Goal: Task Accomplishment & Management: Manage account settings

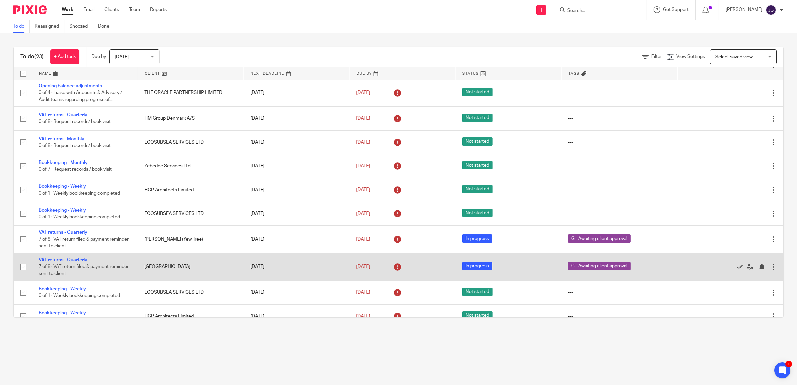
scroll to position [69, 0]
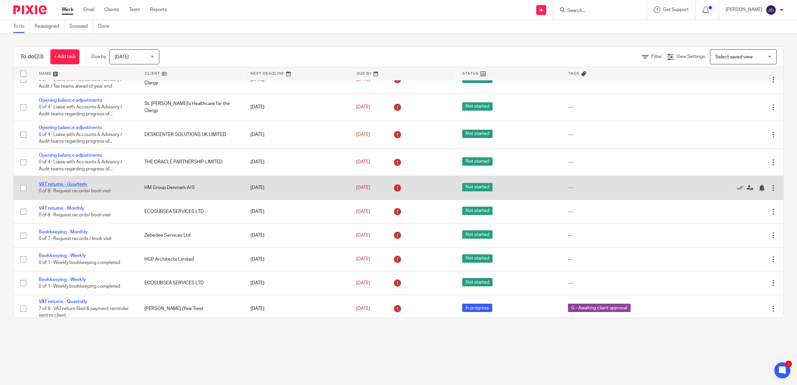
click at [75, 182] on link "VAT returns - Quarterly" at bounding box center [63, 184] width 49 height 5
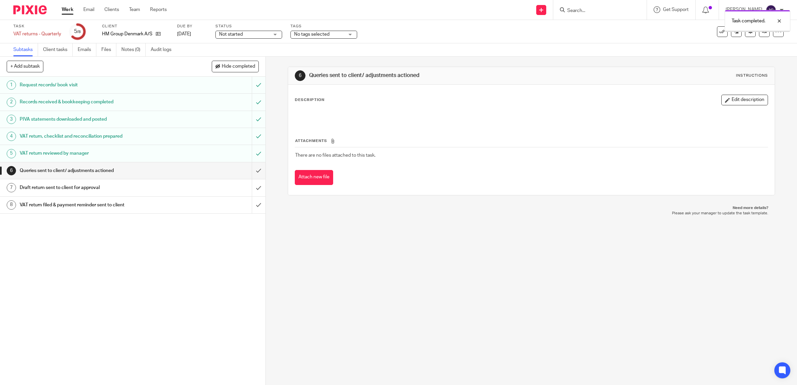
click at [251, 174] on input "submit" at bounding box center [132, 170] width 265 height 17
click at [249, 188] on input "submit" at bounding box center [132, 187] width 265 height 17
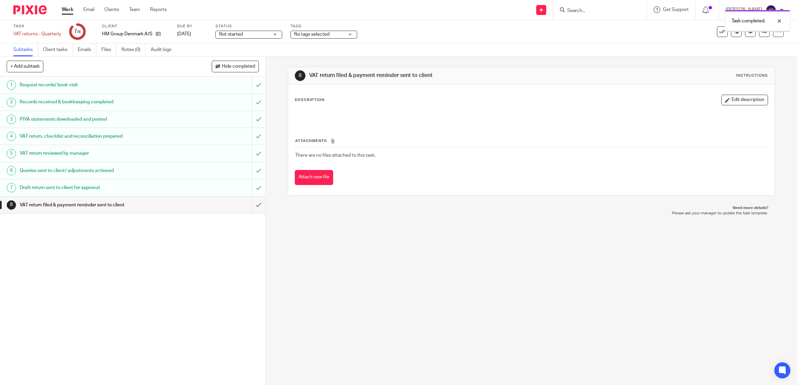
click at [269, 34] on span "Not started" at bounding box center [244, 34] width 50 height 7
click at [244, 59] on li "In progress" at bounding box center [249, 59] width 66 height 14
click at [339, 36] on span "No tags selected" at bounding box center [319, 34] width 50 height 7
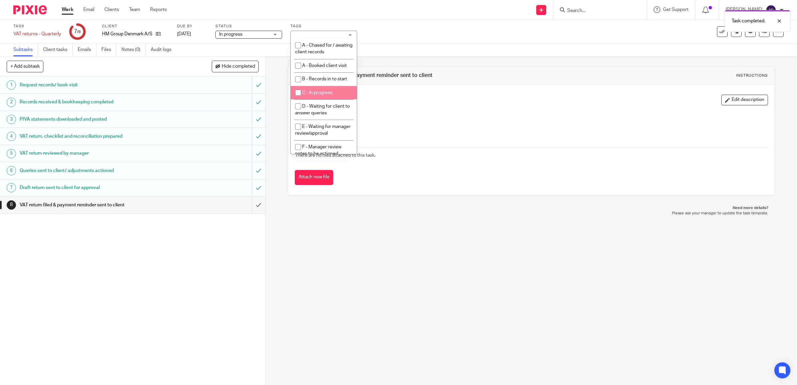
scroll to position [59, 0]
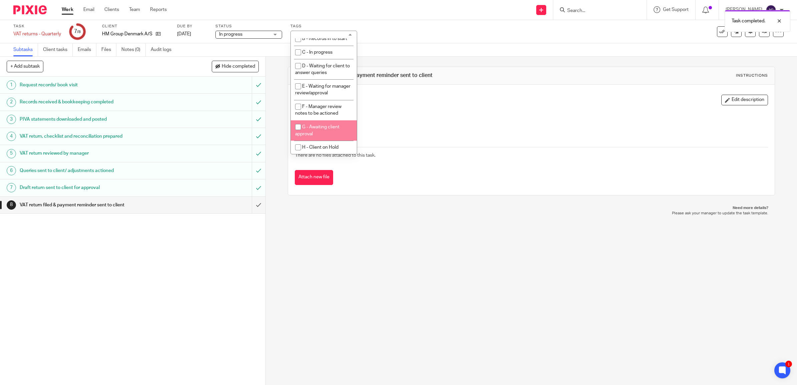
click at [317, 127] on span "G - Awaiting client approval" at bounding box center [317, 131] width 44 height 12
checkbox input "true"
click at [398, 55] on div "Subtasks Client tasks Emails Files Notes (0) Audit logs" at bounding box center [398, 49] width 797 height 13
